Goal: Check status: Check status

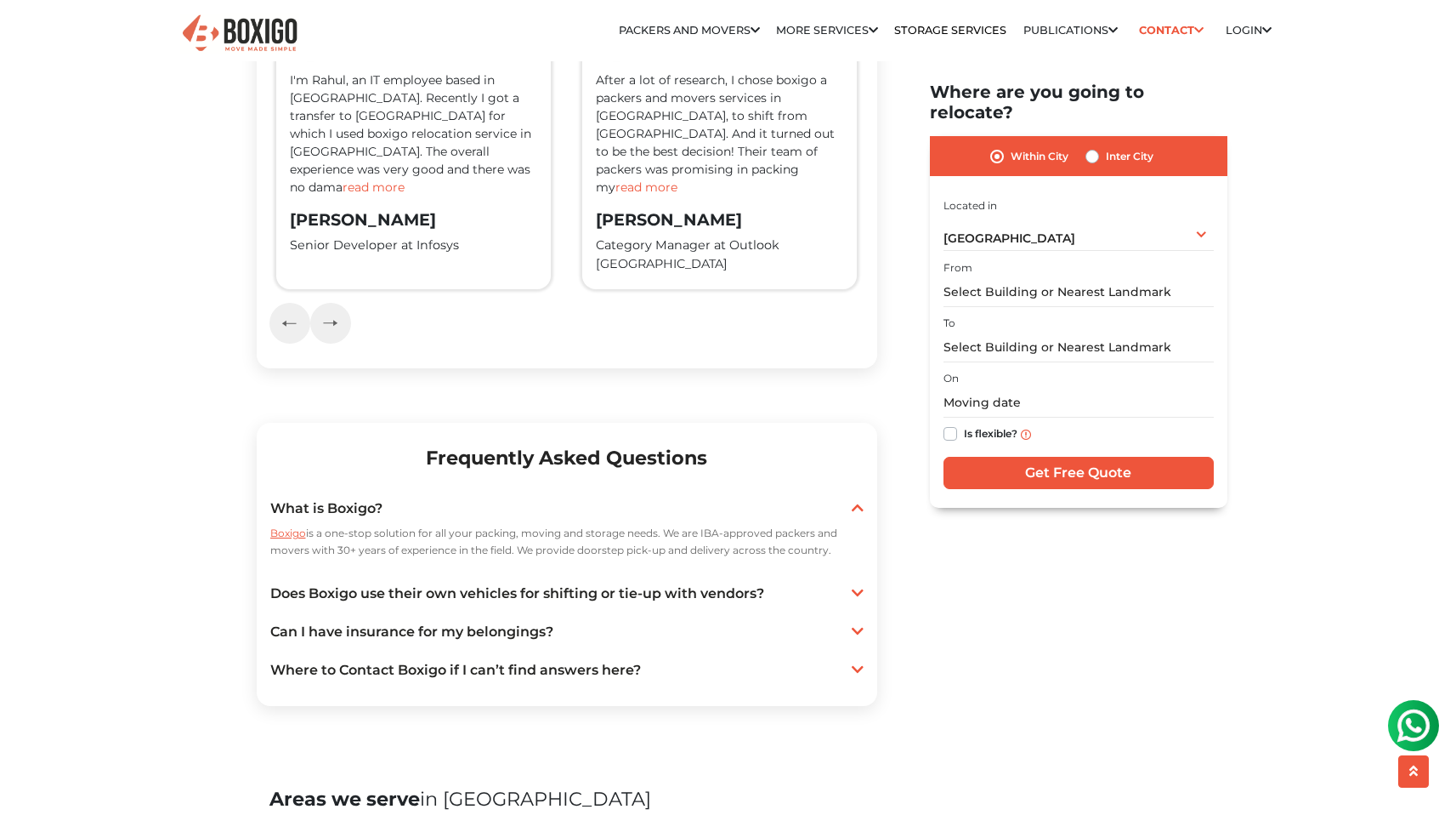
scroll to position [2858, 0]
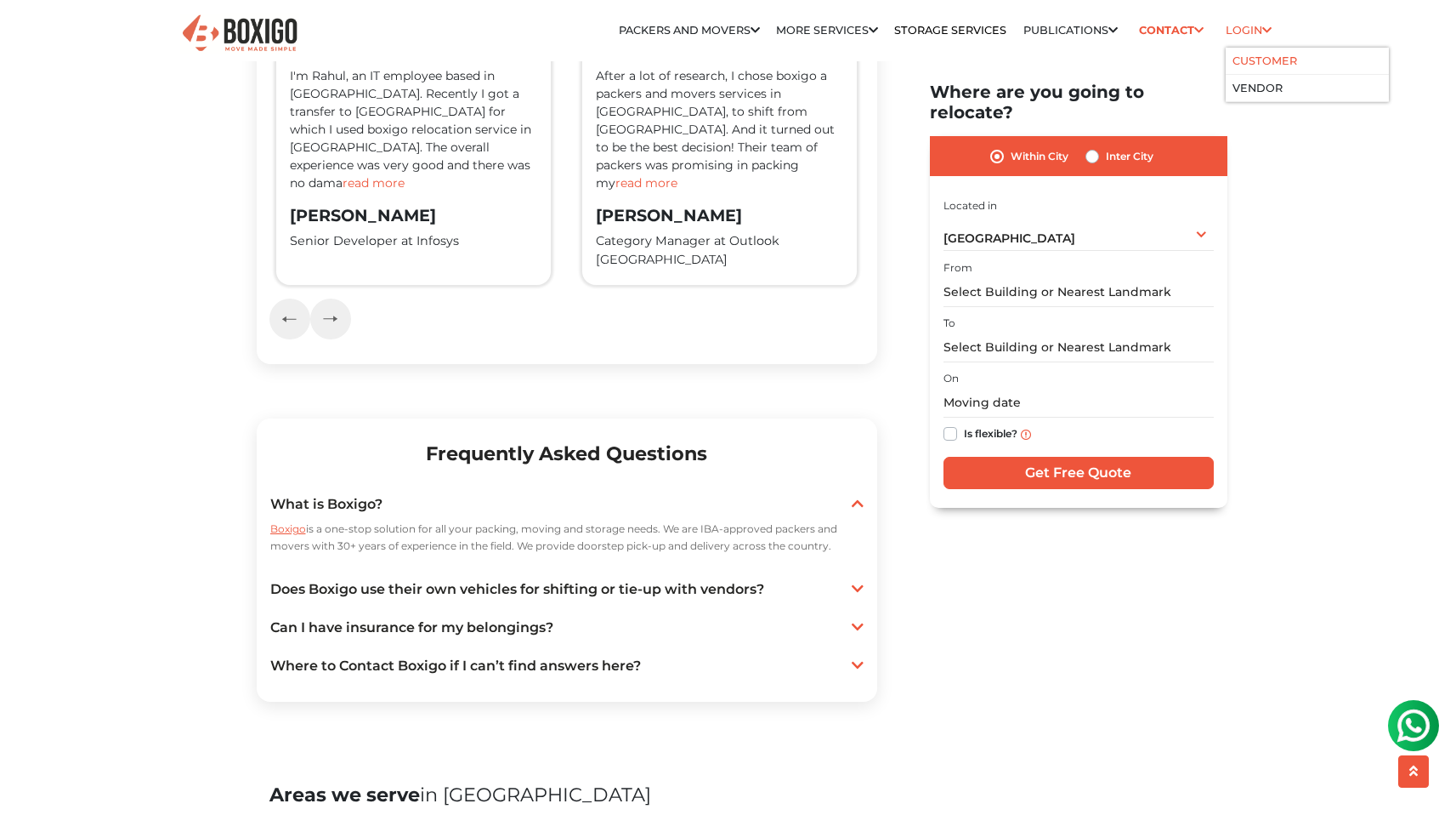
click at [1263, 65] on link "Customer" at bounding box center [1265, 60] width 65 height 13
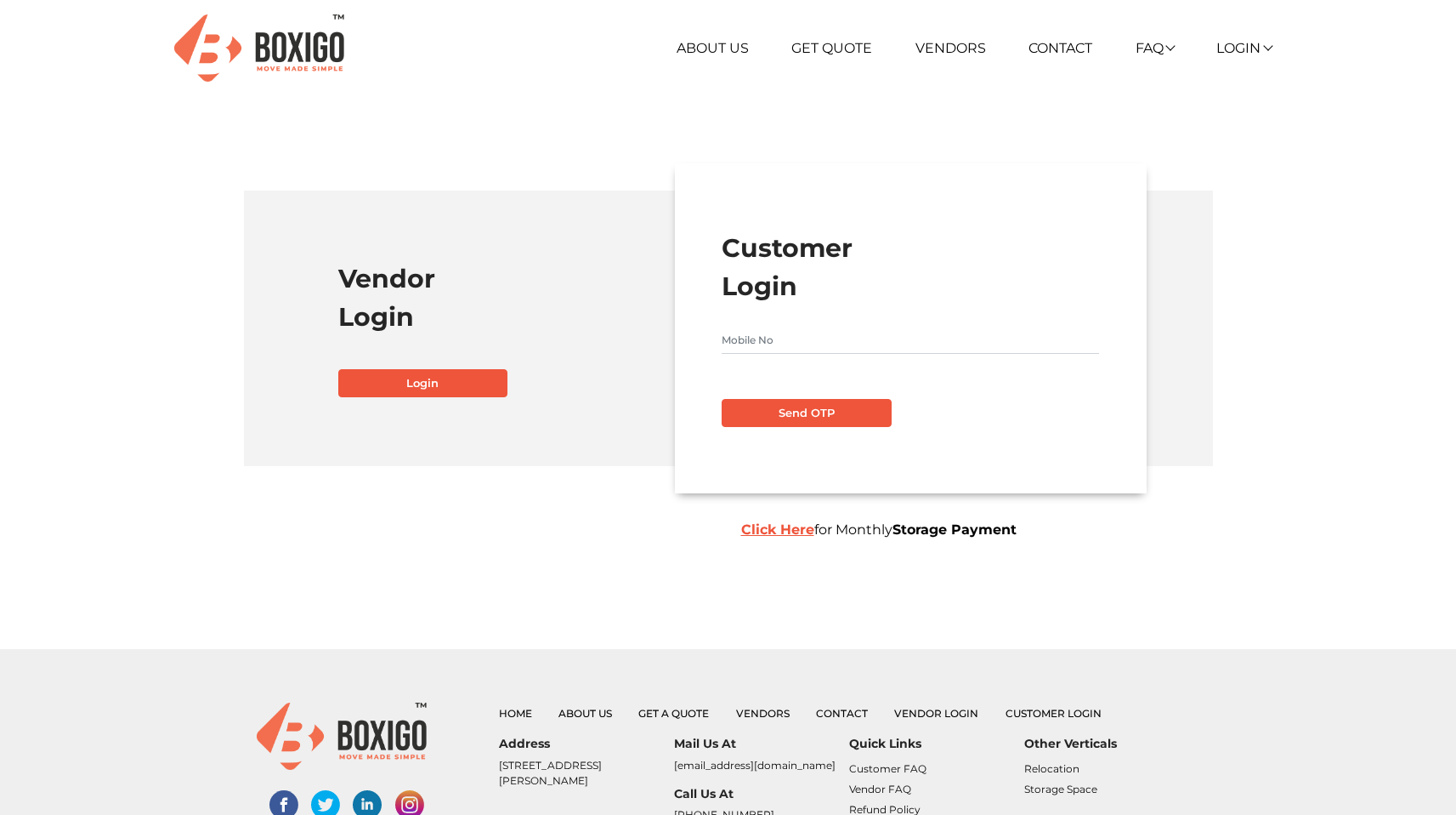
click at [766, 333] on input "text" at bounding box center [910, 340] width 377 height 27
type input "9915503768"
click at [782, 417] on button "Send OTP" at bounding box center [807, 413] width 170 height 29
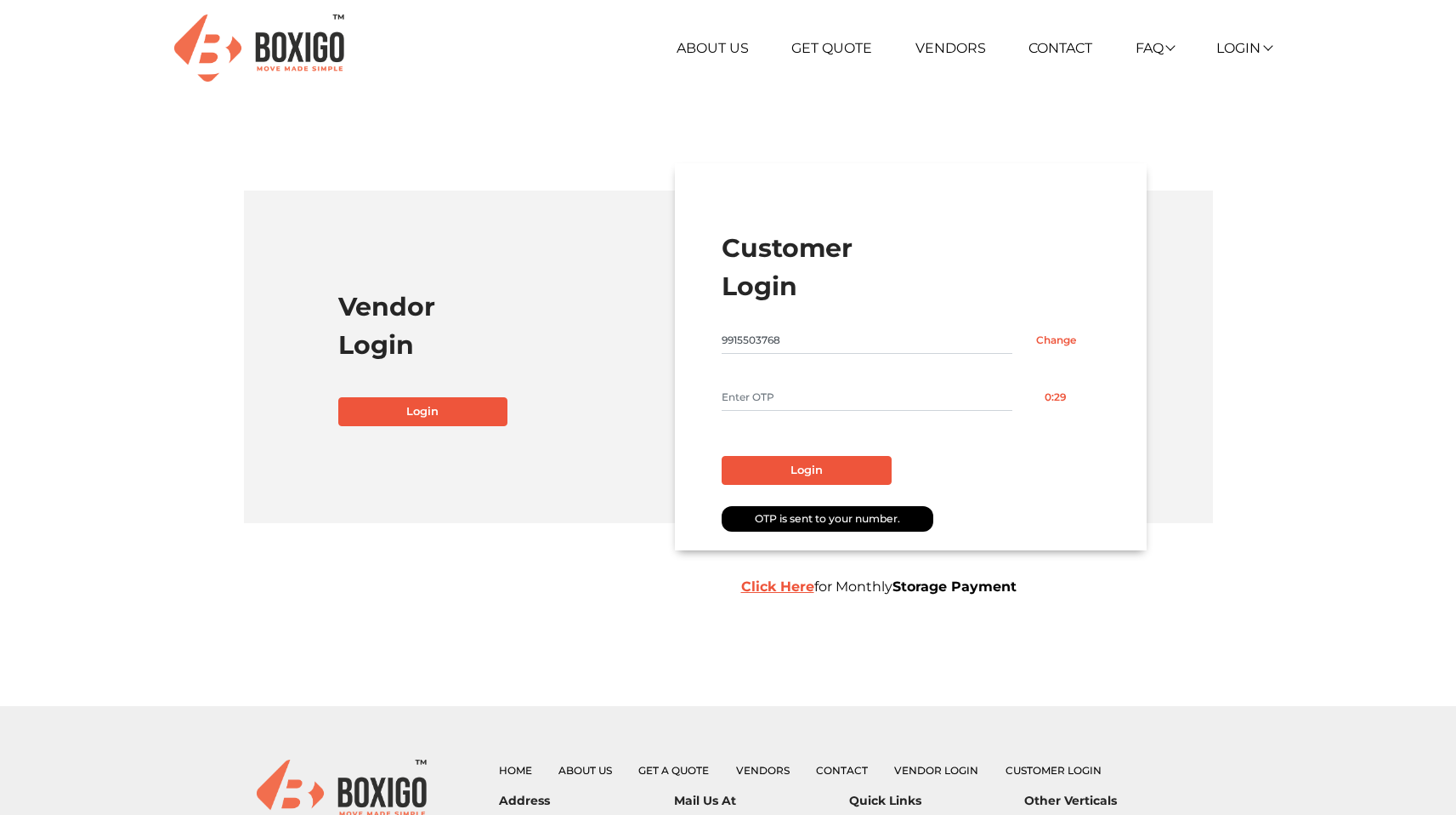
click at [771, 403] on input "text" at bounding box center [867, 397] width 291 height 27
type input "5020"
click at [778, 460] on button "Login" at bounding box center [807, 470] width 170 height 29
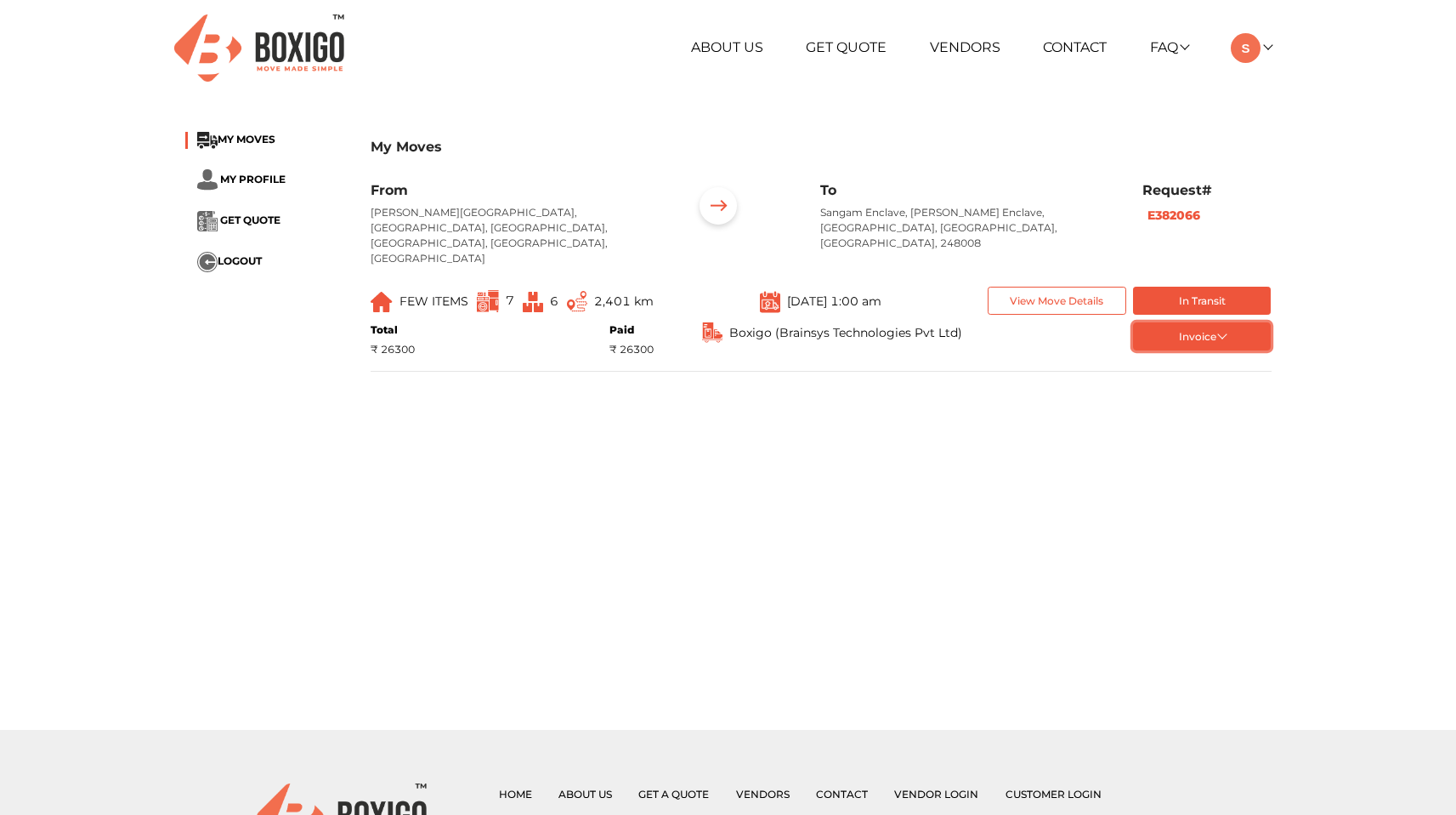
click at [1171, 322] on button "Invoice" at bounding box center [1203, 336] width 139 height 28
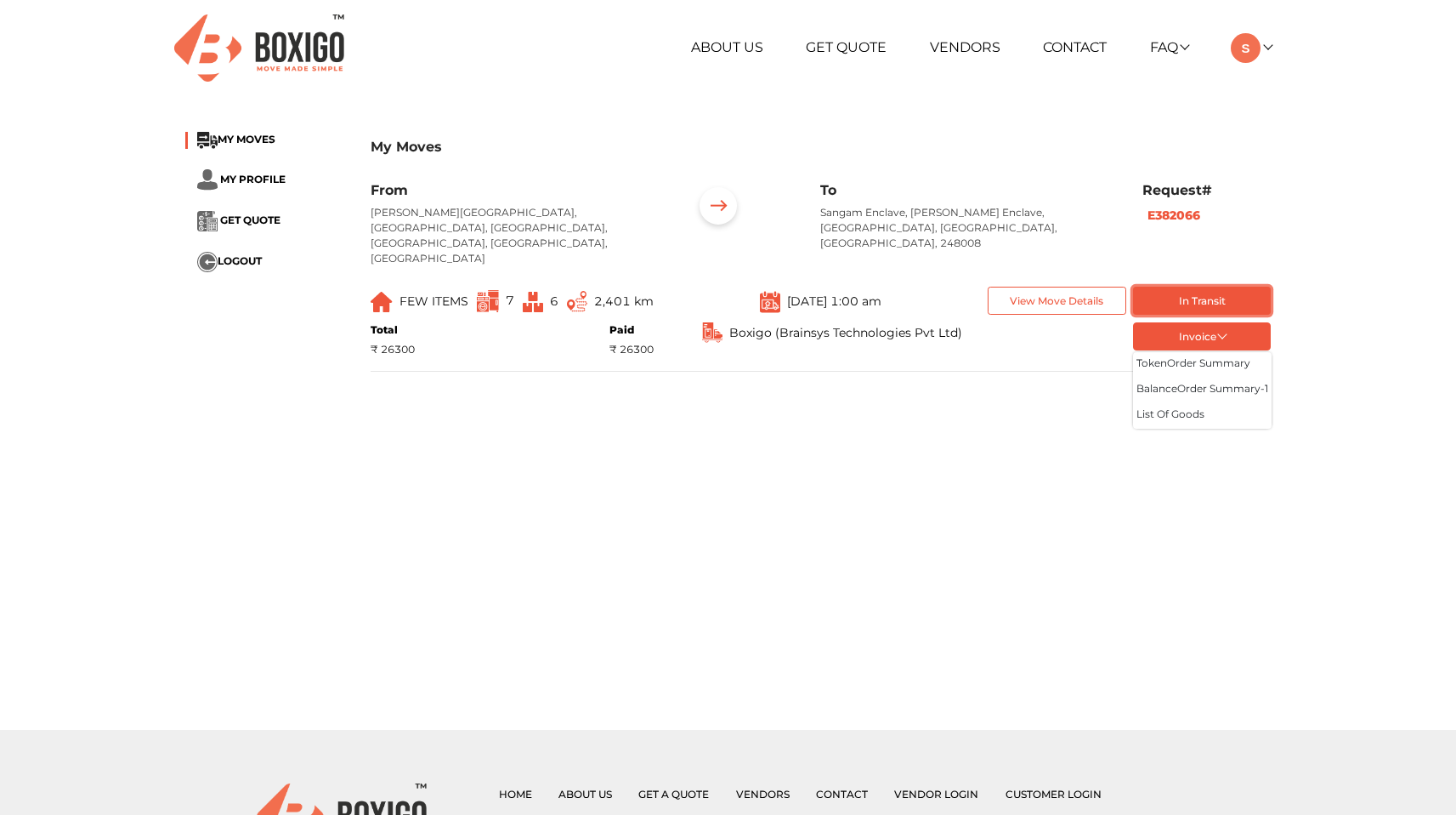
click at [1171, 286] on button "In Transit" at bounding box center [1203, 300] width 139 height 28
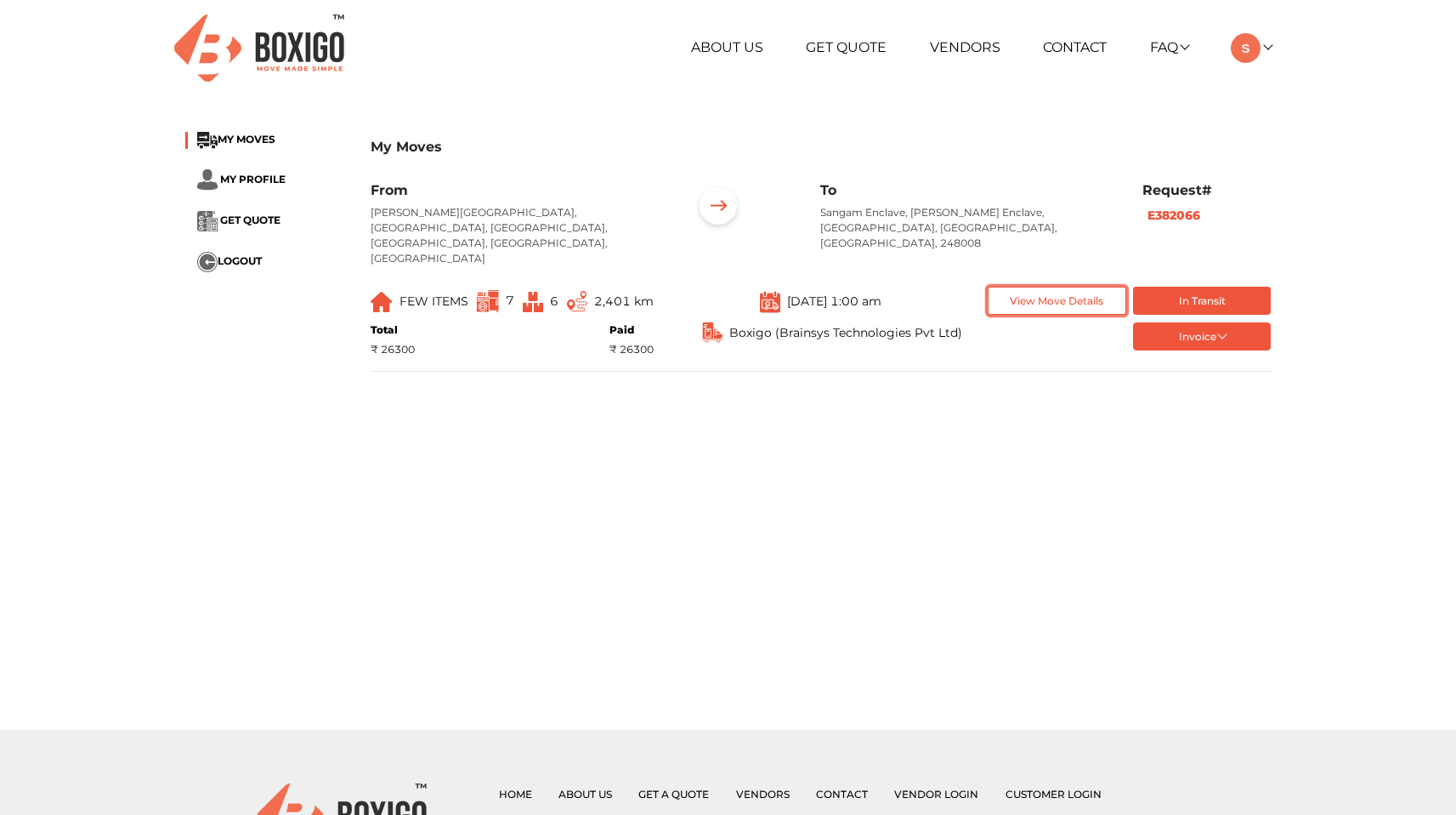
click at [1090, 292] on button "View Move Details" at bounding box center [1057, 300] width 139 height 28
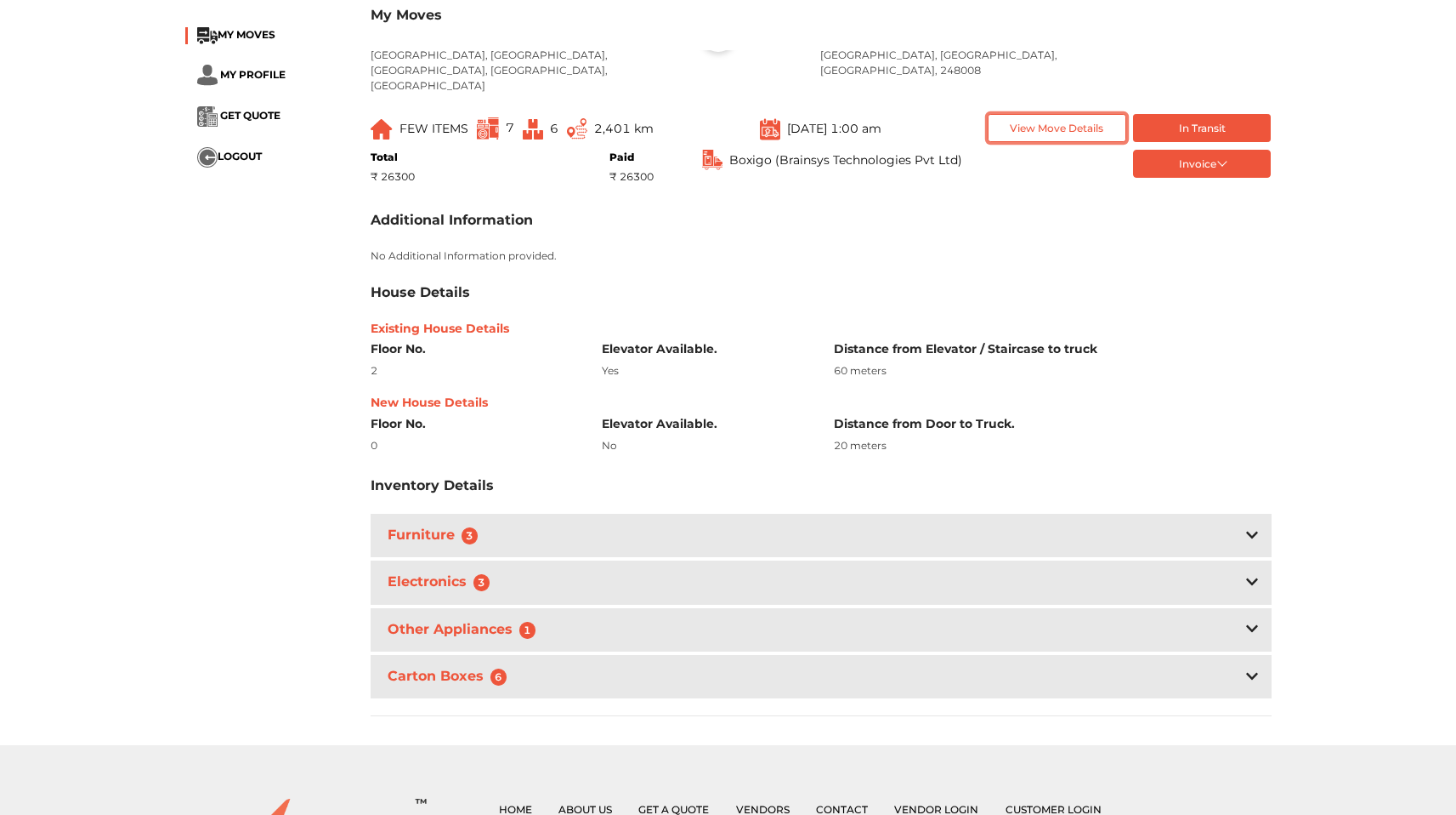
scroll to position [235, 0]
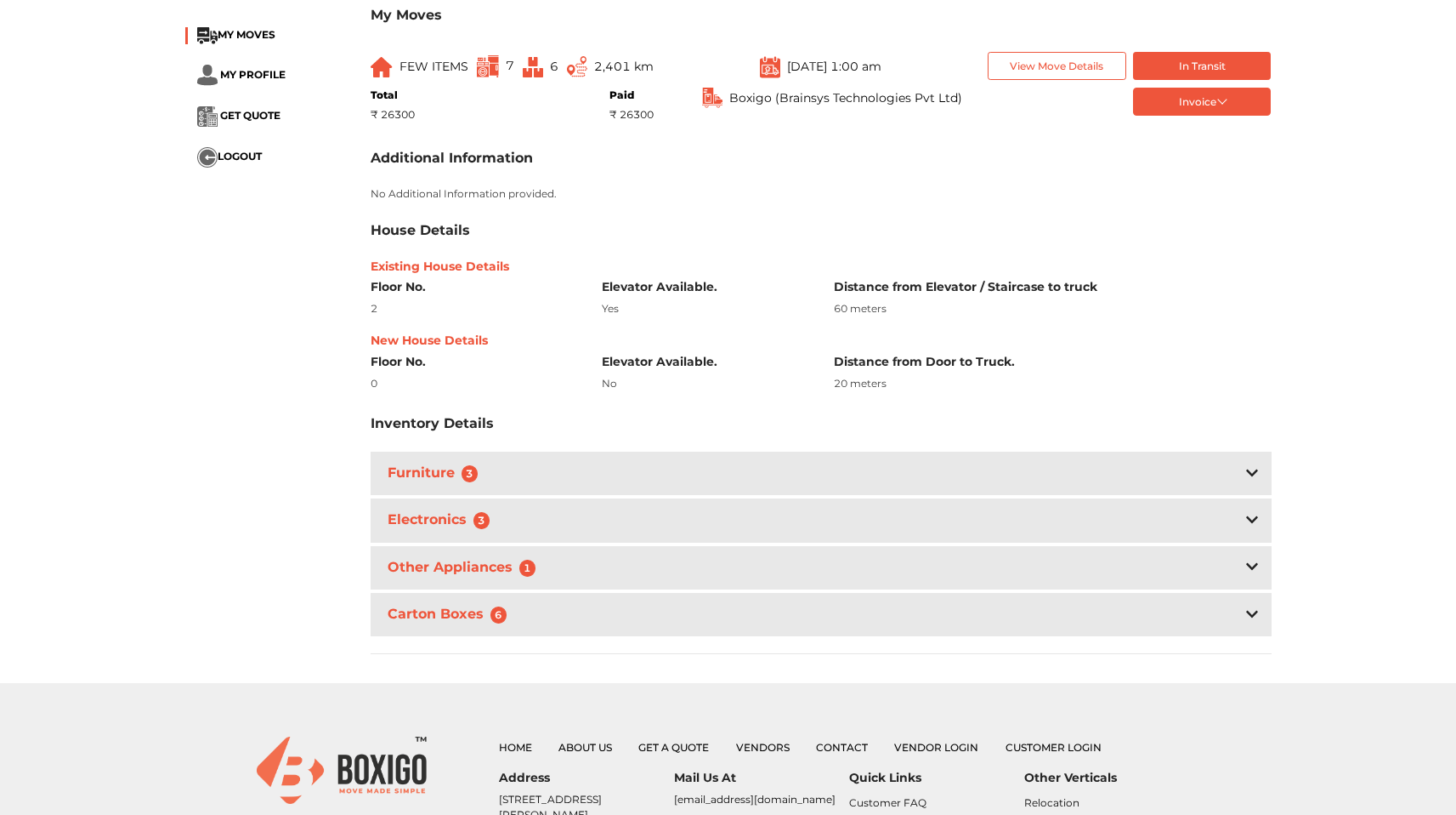
click at [723, 466] on div "Furniture 3" at bounding box center [821, 473] width 901 height 43
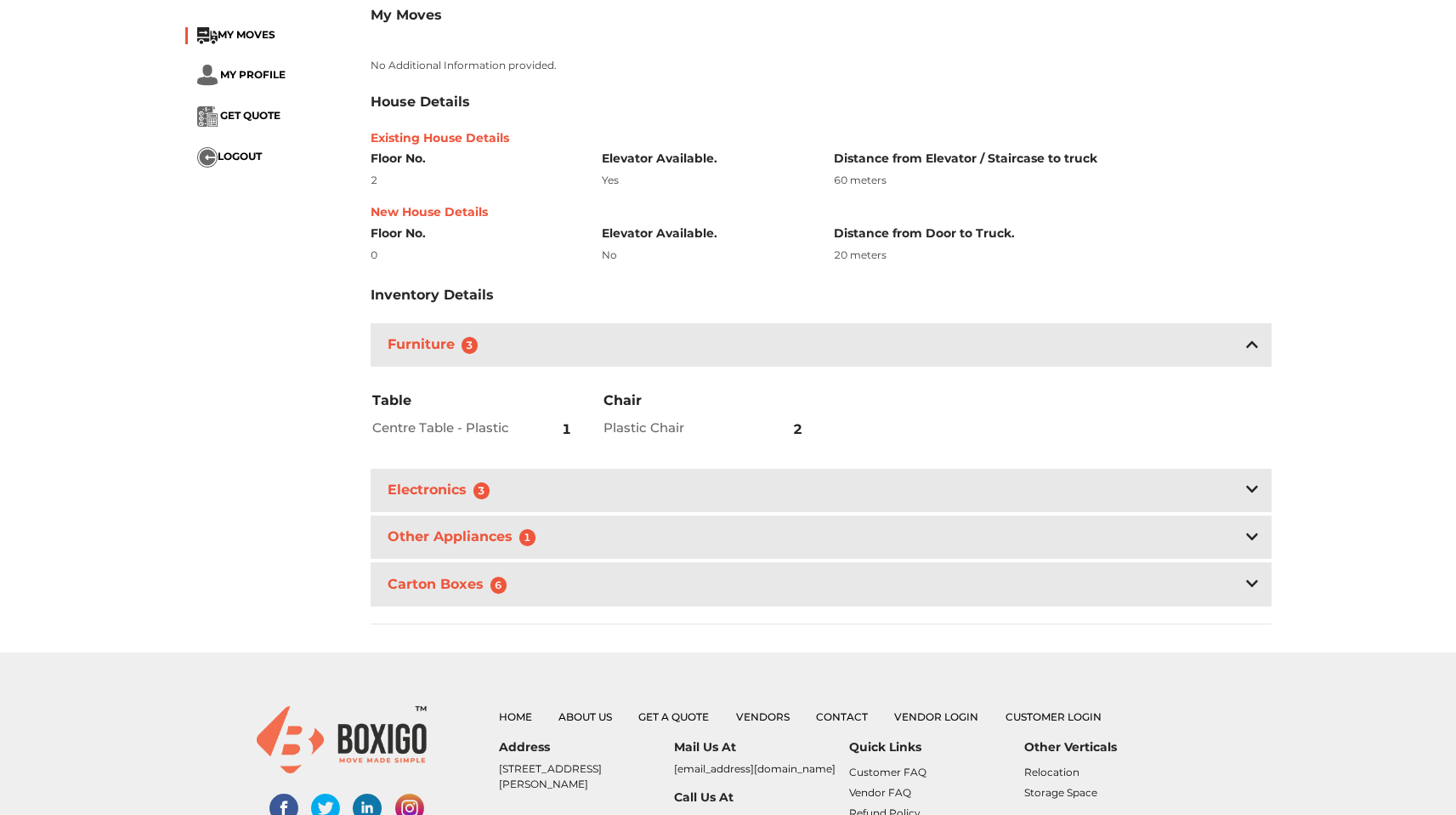
scroll to position [393, 0]
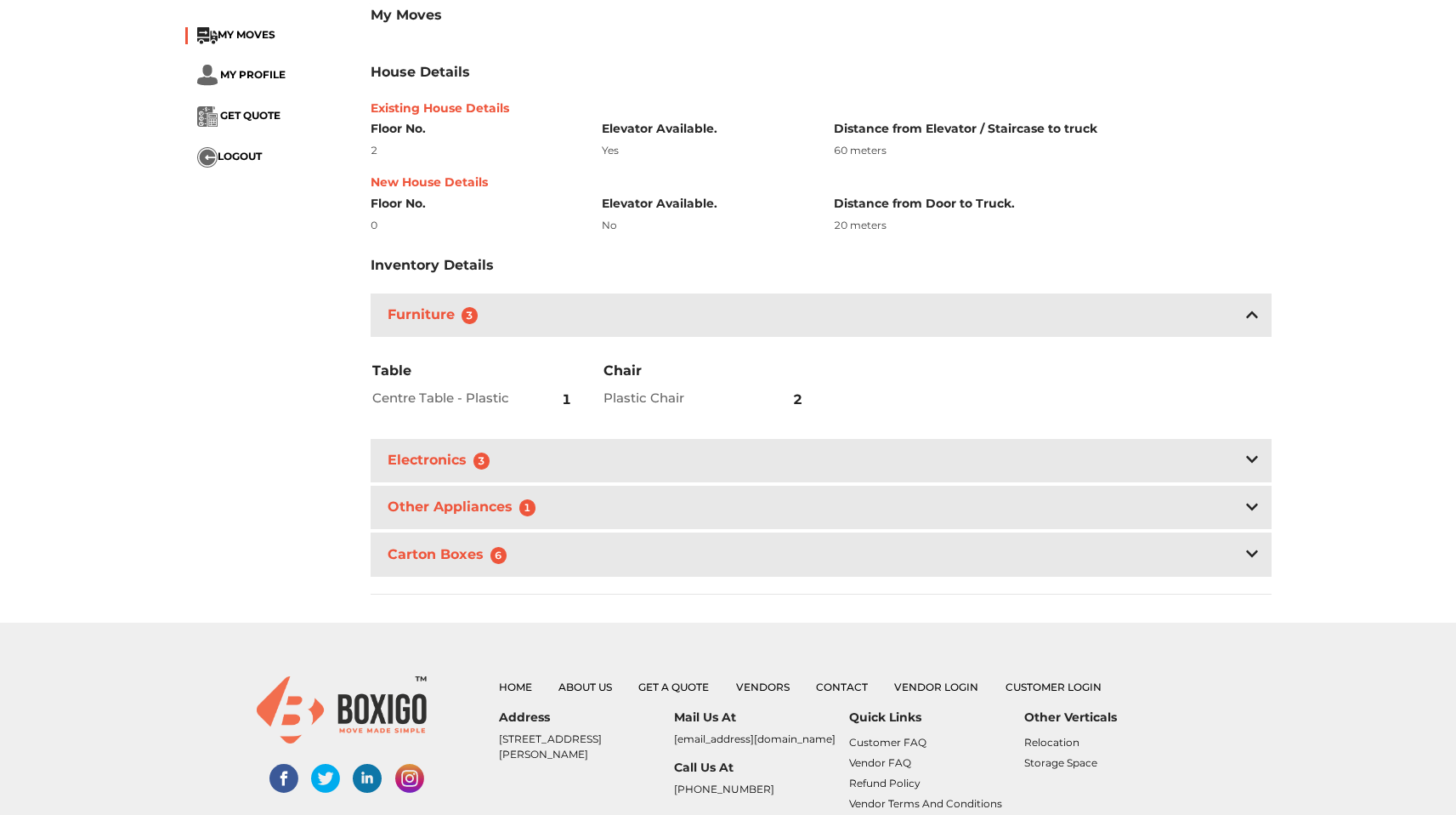
click at [690, 448] on div "Electronics 3" at bounding box center [821, 460] width 901 height 43
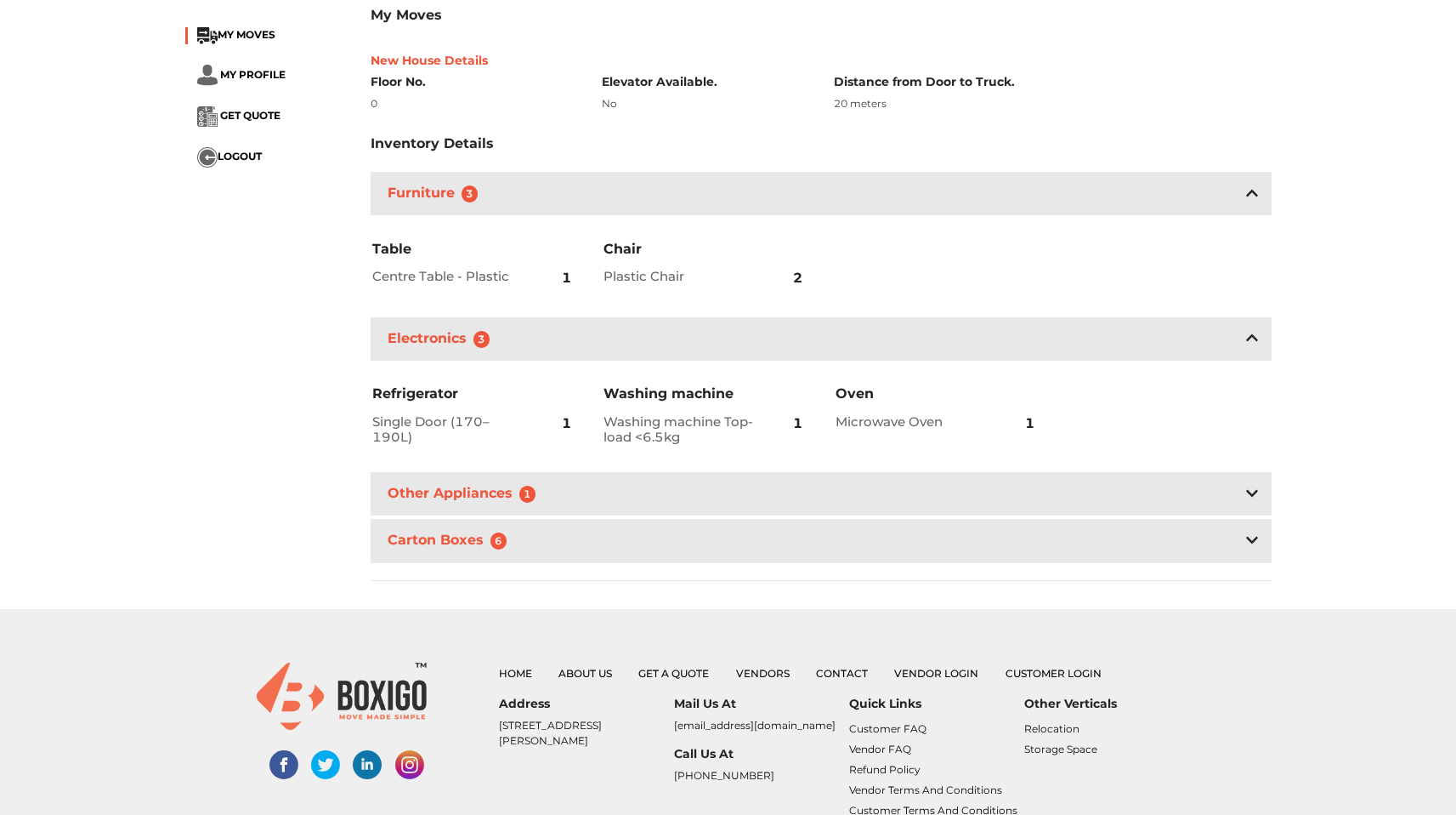
scroll to position [545, 0]
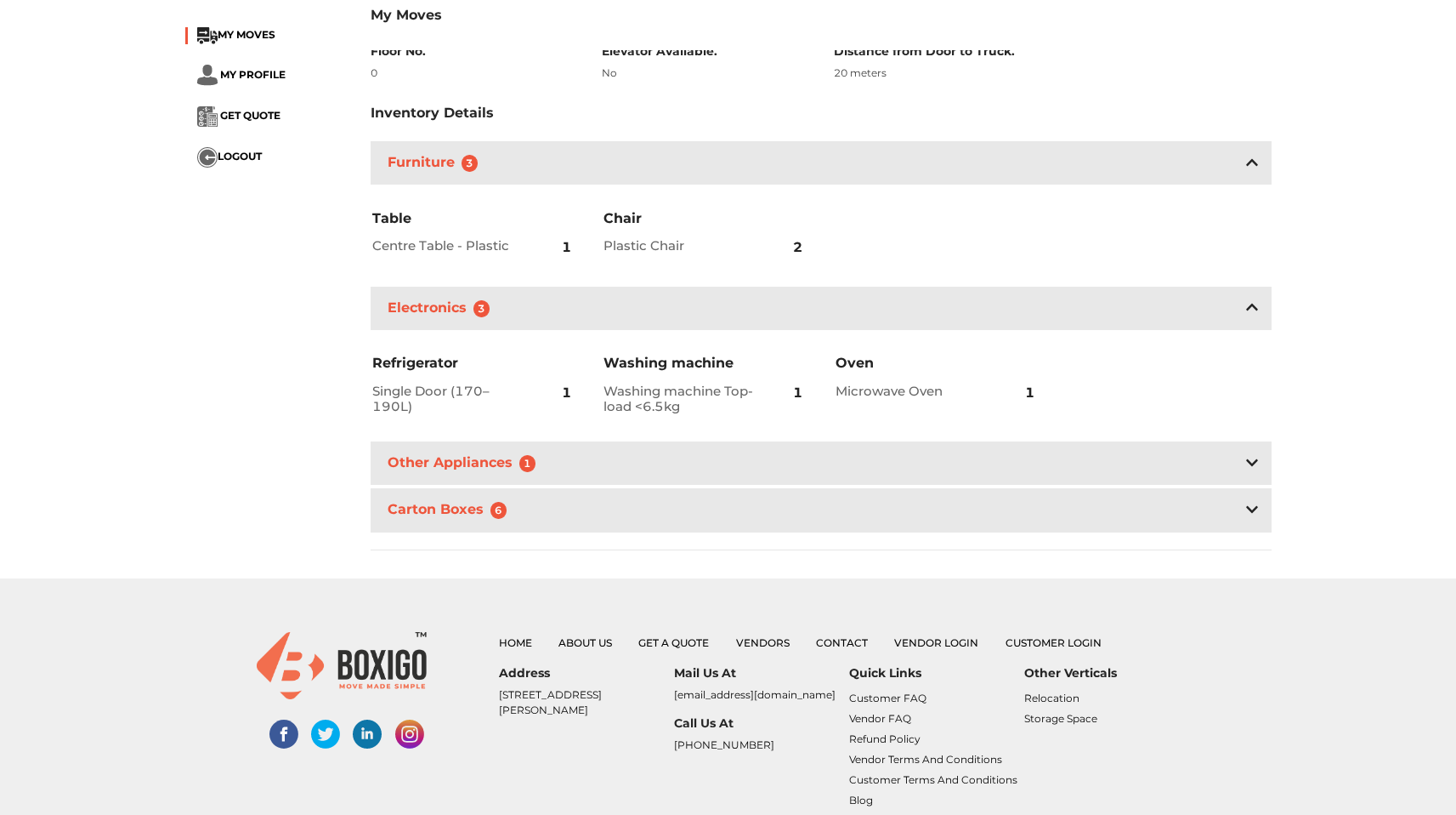
click at [638, 443] on div "Other Appliances 1" at bounding box center [821, 463] width 901 height 43
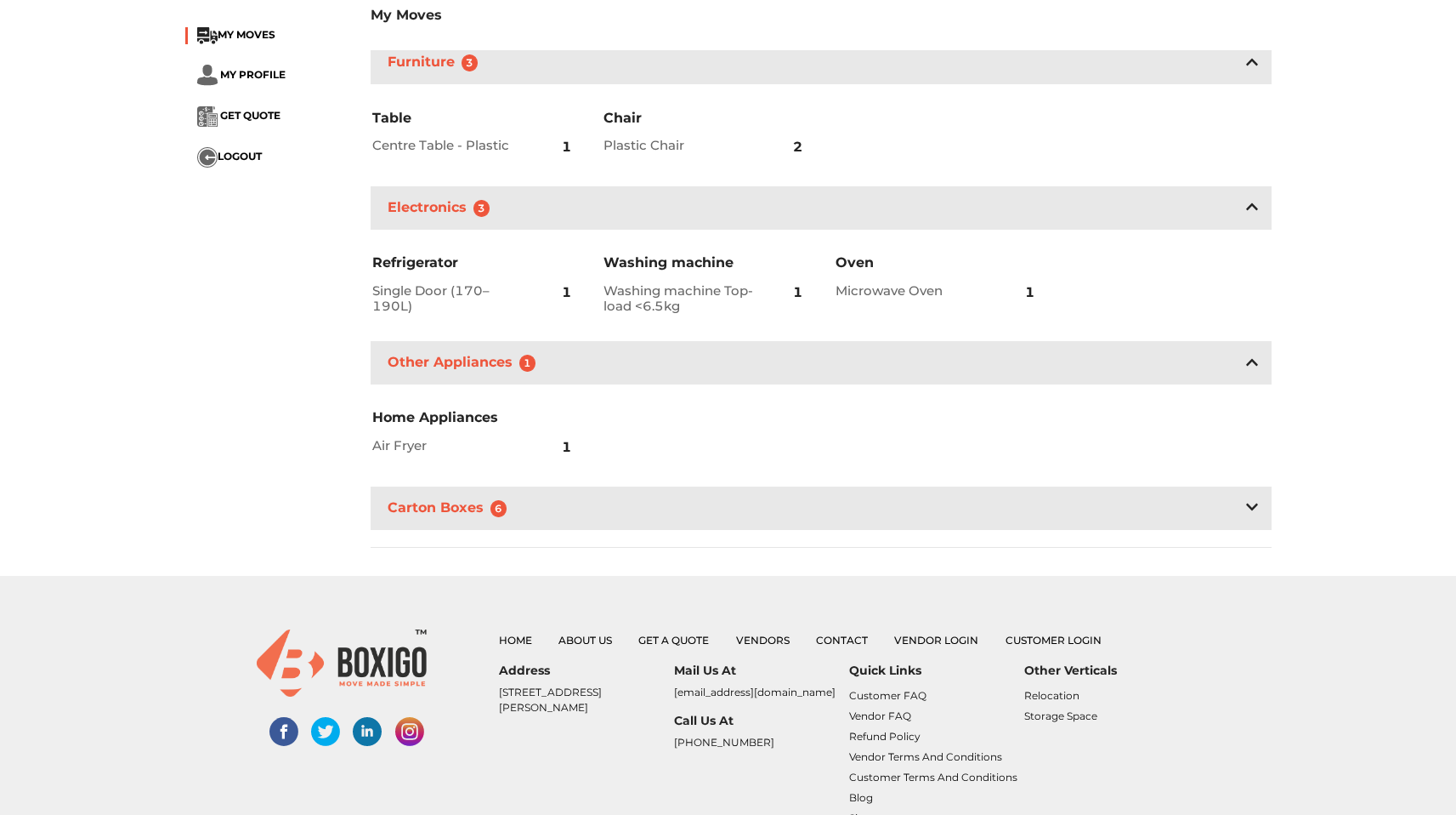
scroll to position [697, 0]
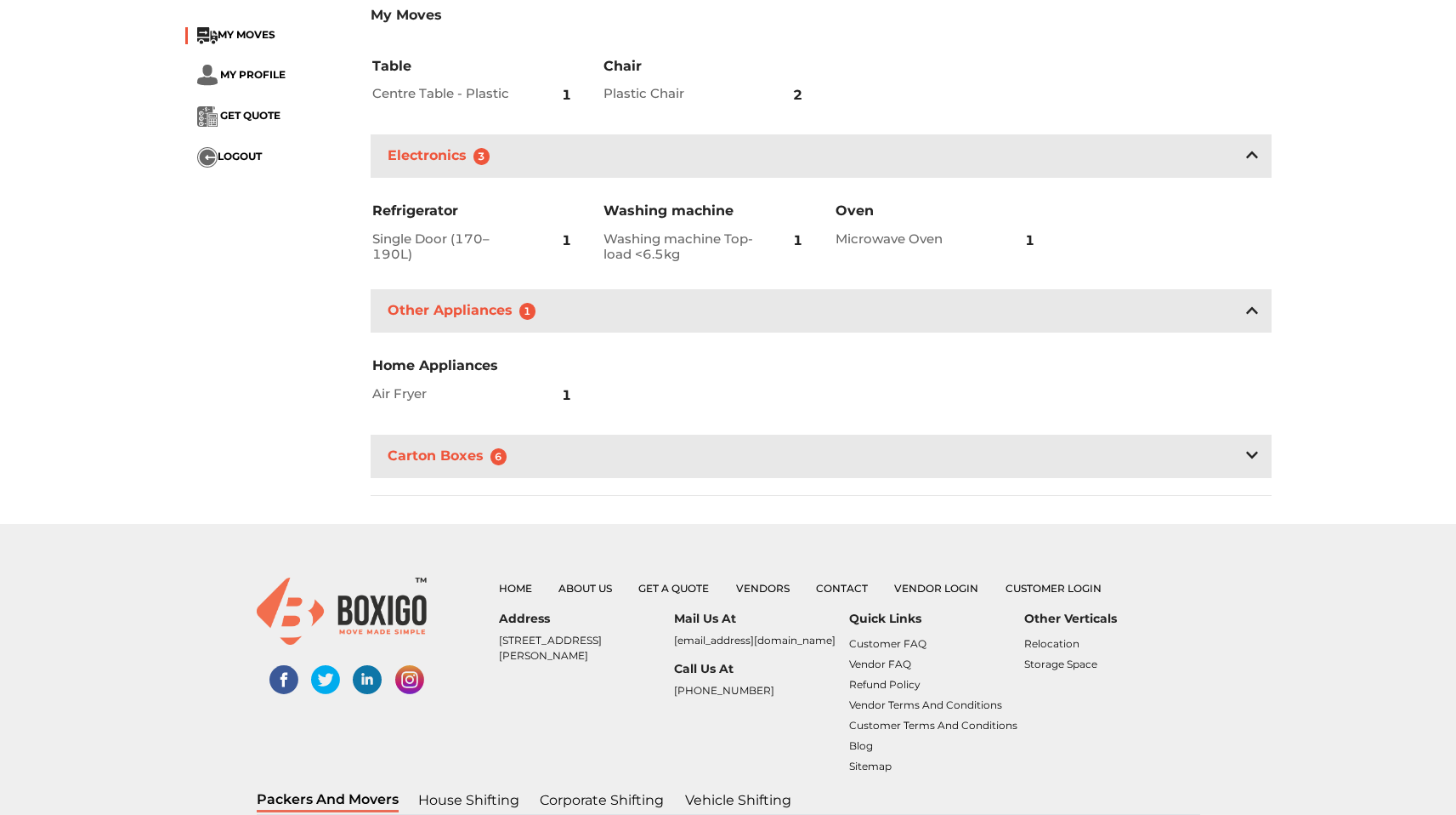
click at [619, 441] on div "Carton Boxes 6" at bounding box center [821, 456] width 901 height 43
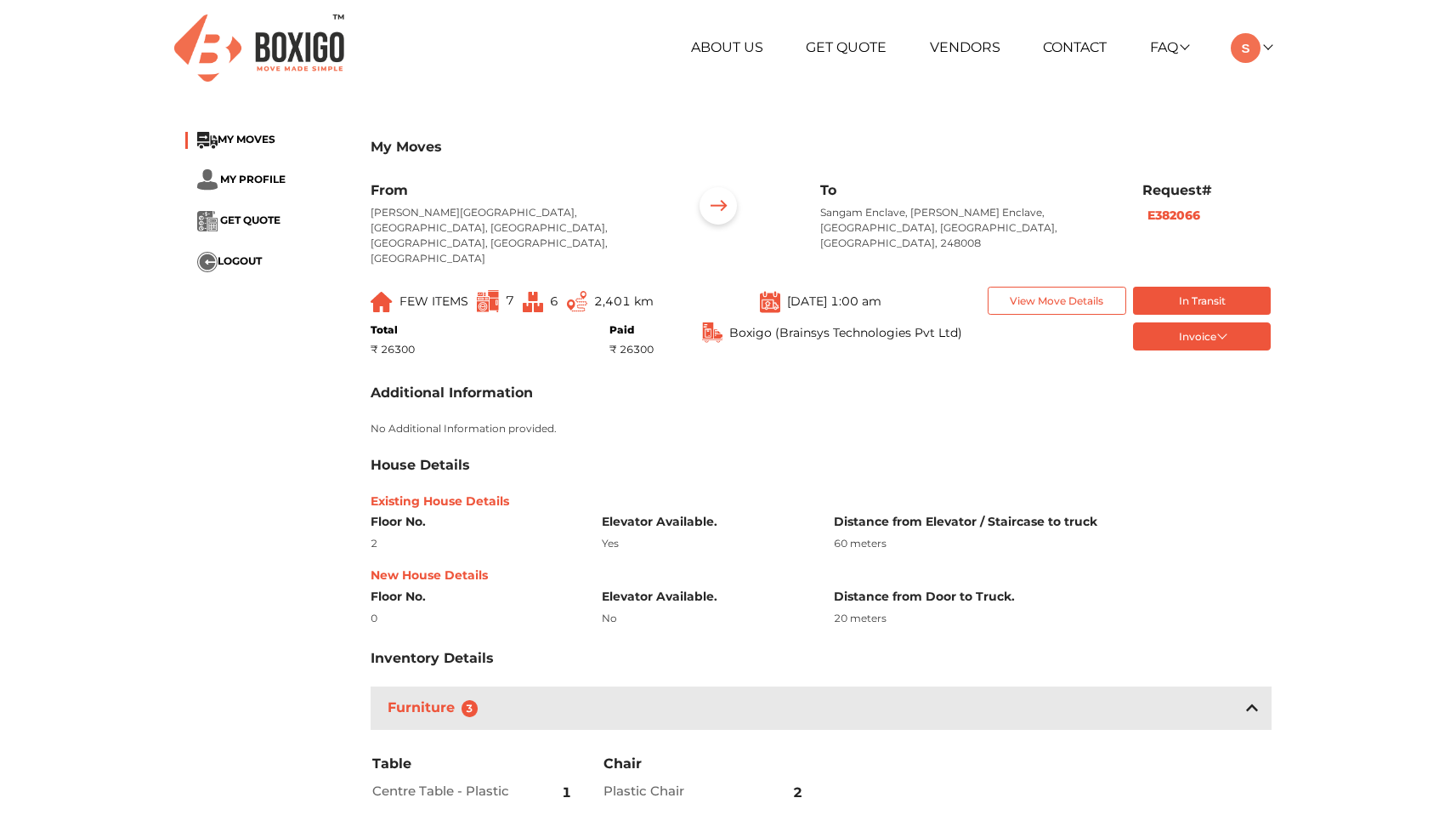
scroll to position [24, 0]
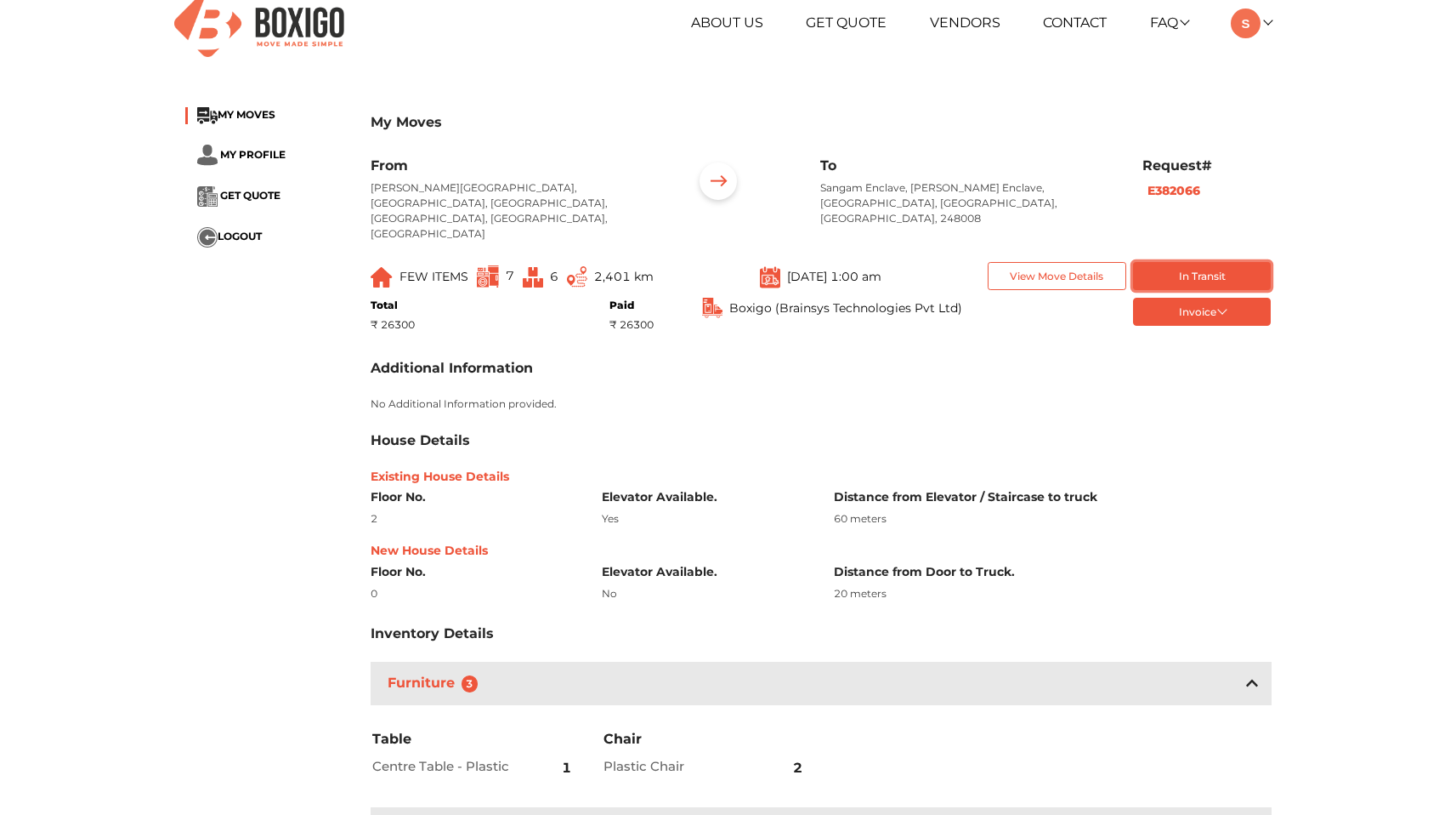
click at [1172, 262] on button "In Transit" at bounding box center [1203, 276] width 139 height 28
